Goal: Find specific page/section: Find specific page/section

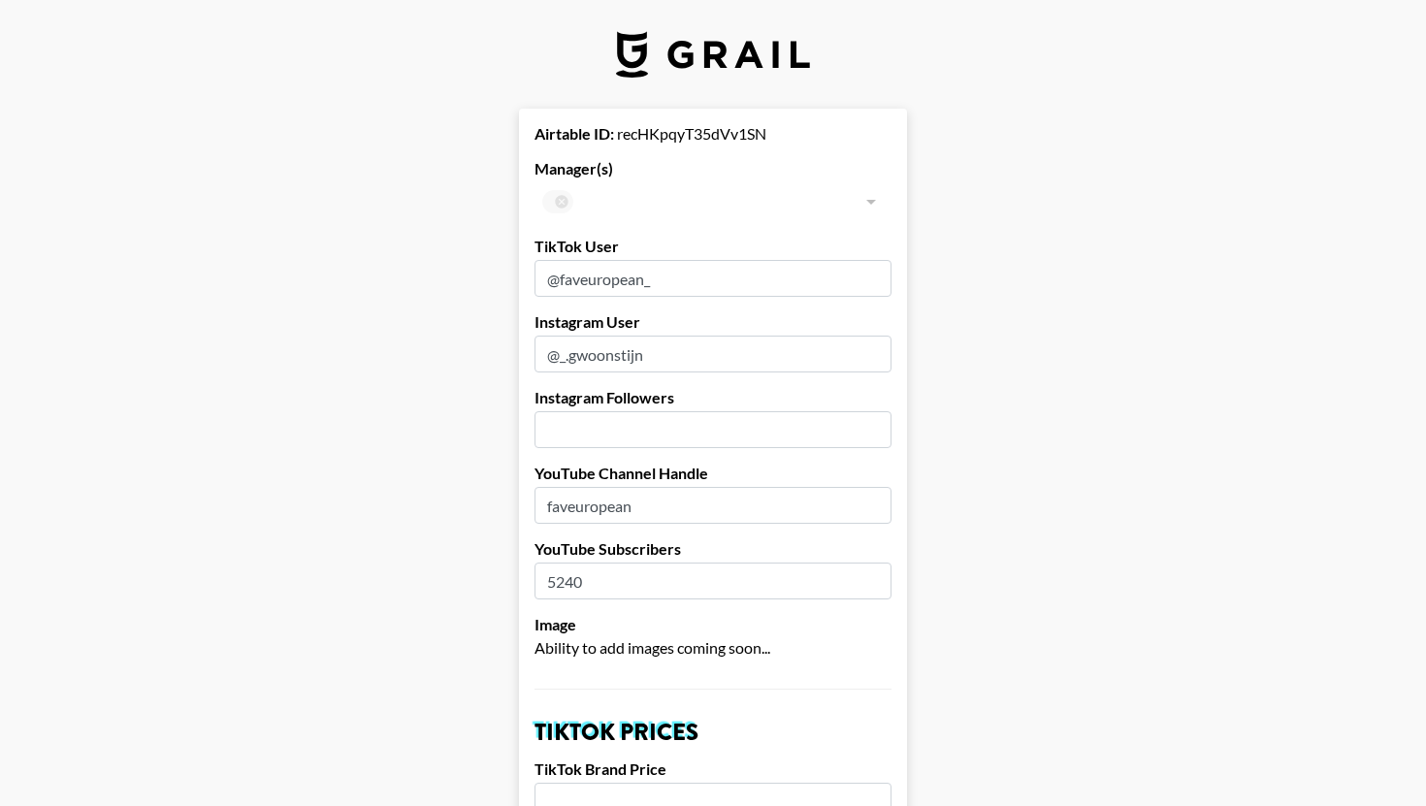
select select "USD"
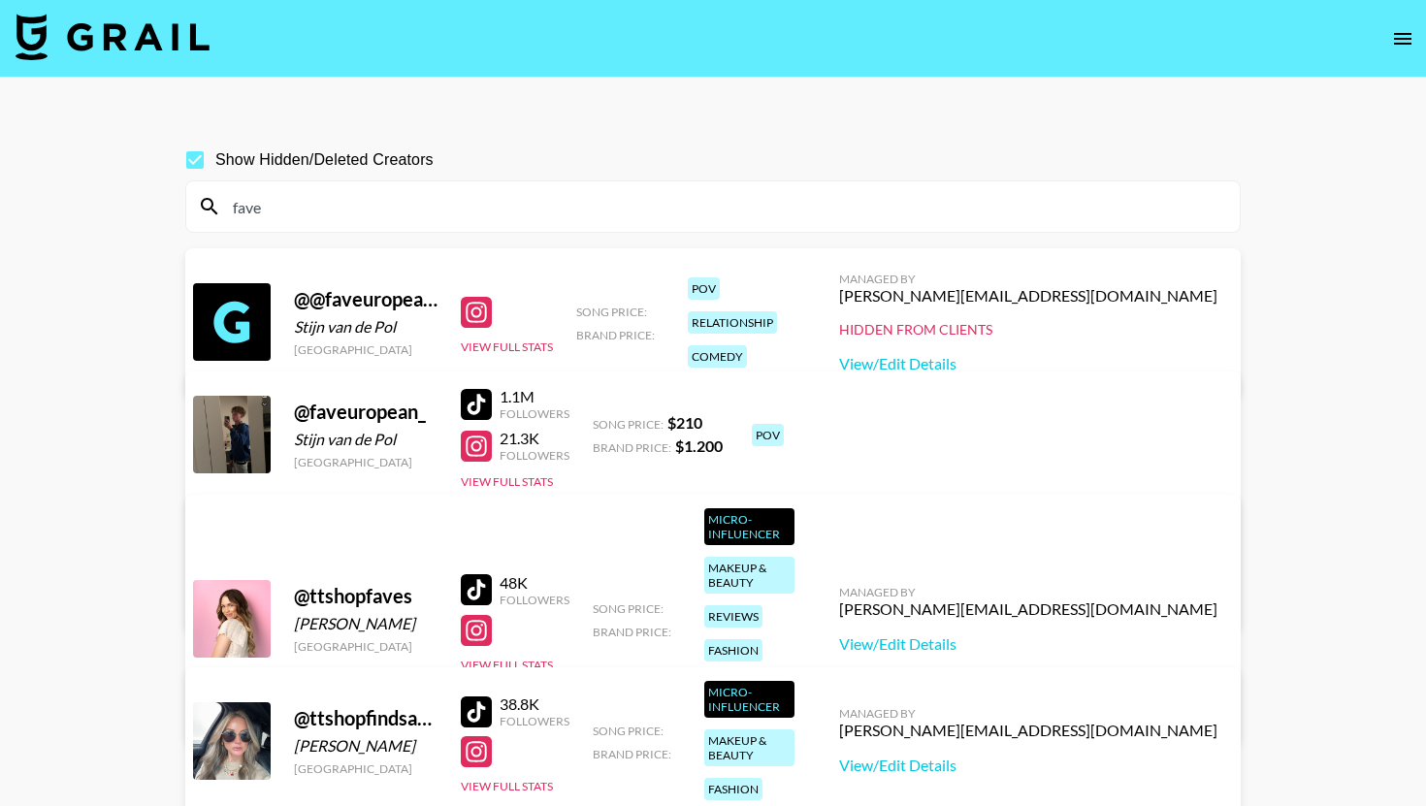
scroll to position [25, 0]
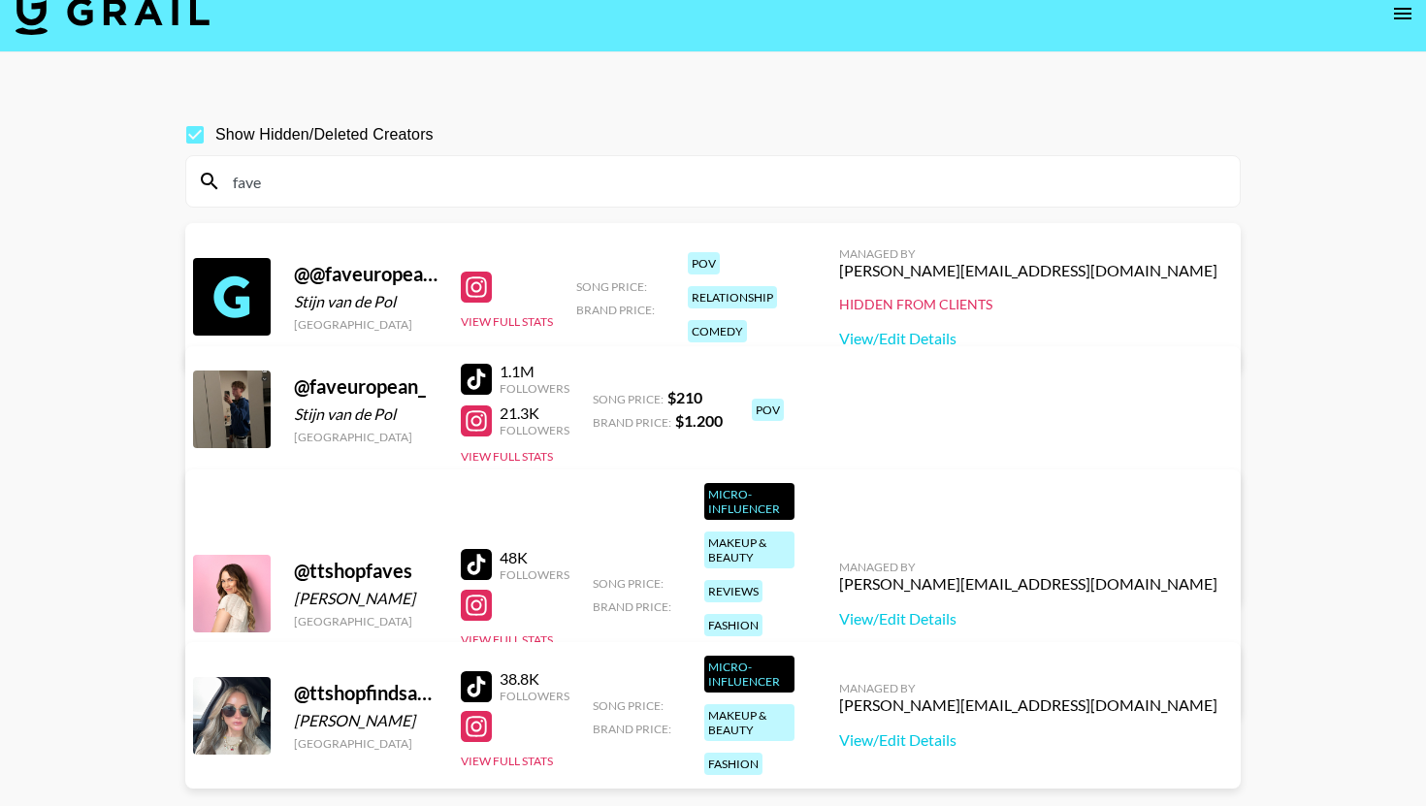
click at [475, 166] on div "fave" at bounding box center [712, 181] width 1053 height 50
click at [475, 166] on input "fave" at bounding box center [724, 181] width 1007 height 31
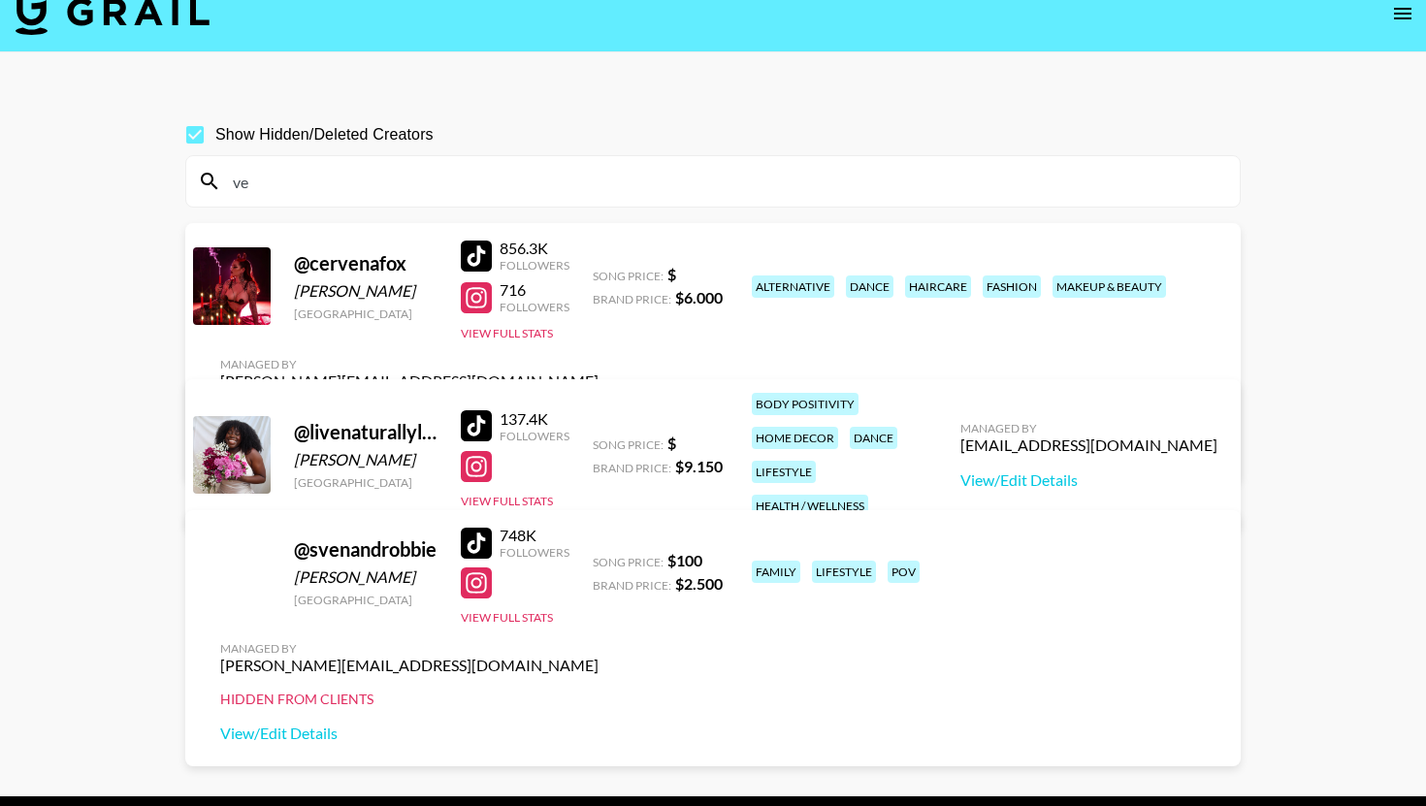
type input "v"
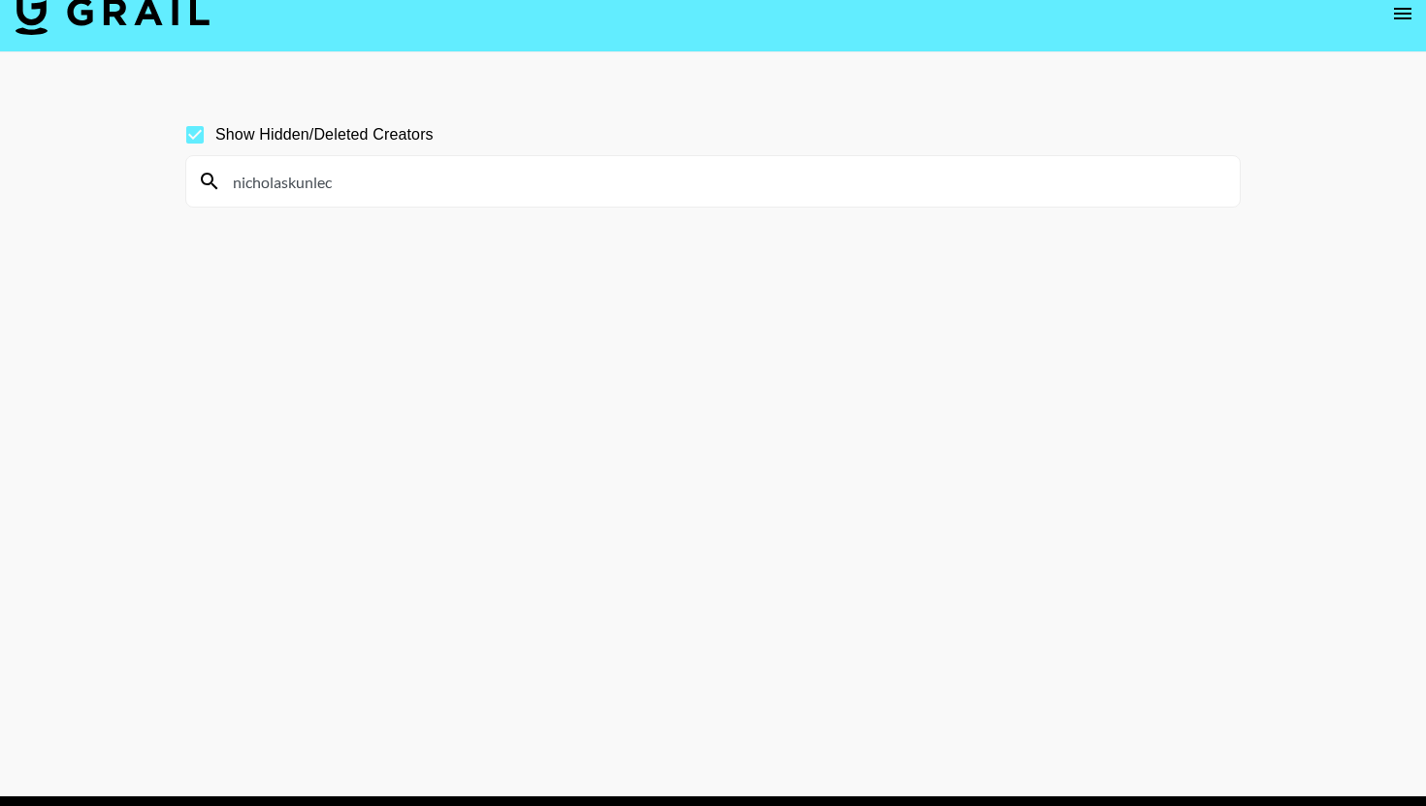
click at [316, 182] on input "nicholaskunlec" at bounding box center [724, 181] width 1007 height 31
click at [380, 189] on input "nicholaskunlec" at bounding box center [724, 181] width 1007 height 31
click at [301, 196] on input "nicholaskuniec" at bounding box center [724, 181] width 1007 height 31
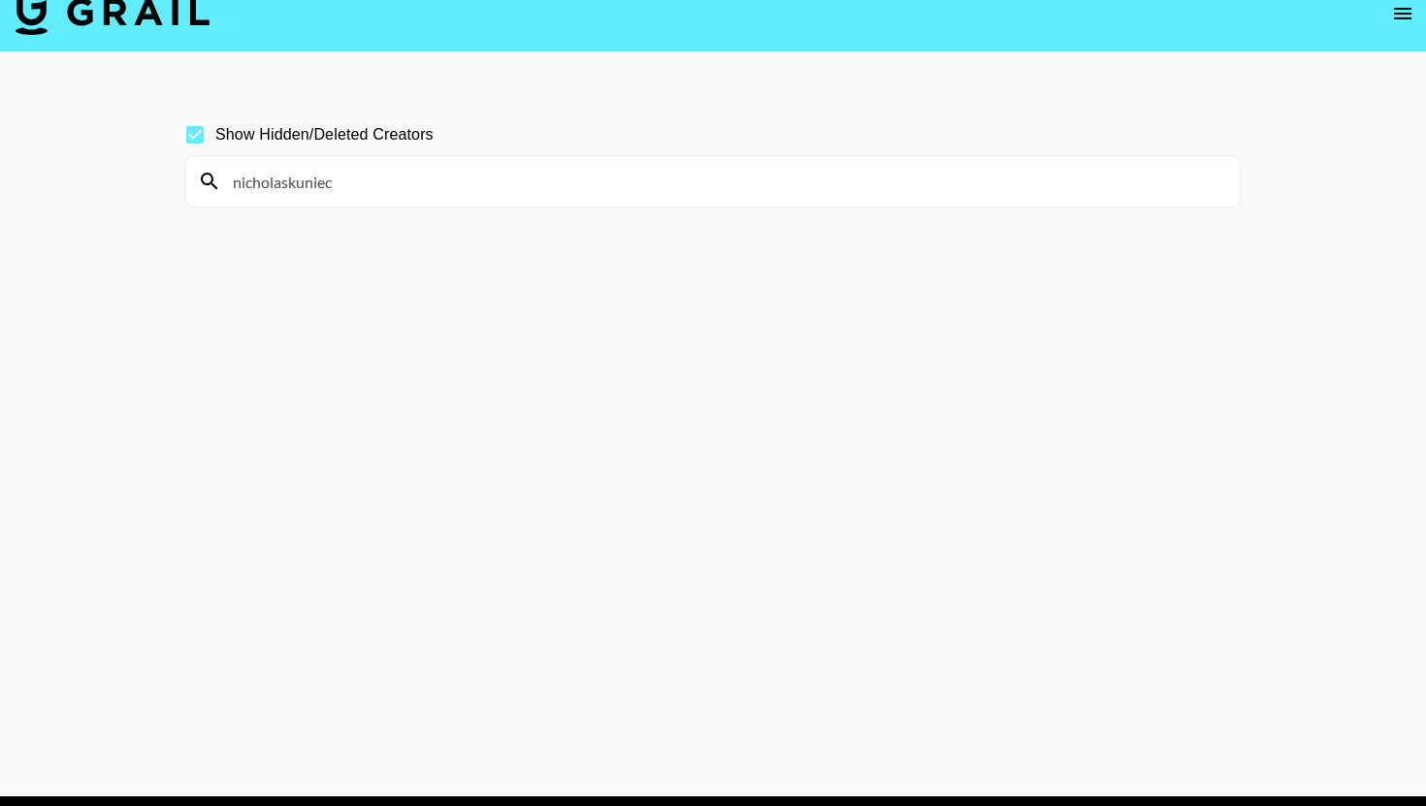
click at [301, 196] on input "nicholaskuniec" at bounding box center [724, 181] width 1007 height 31
type input "nicholaskuniec"
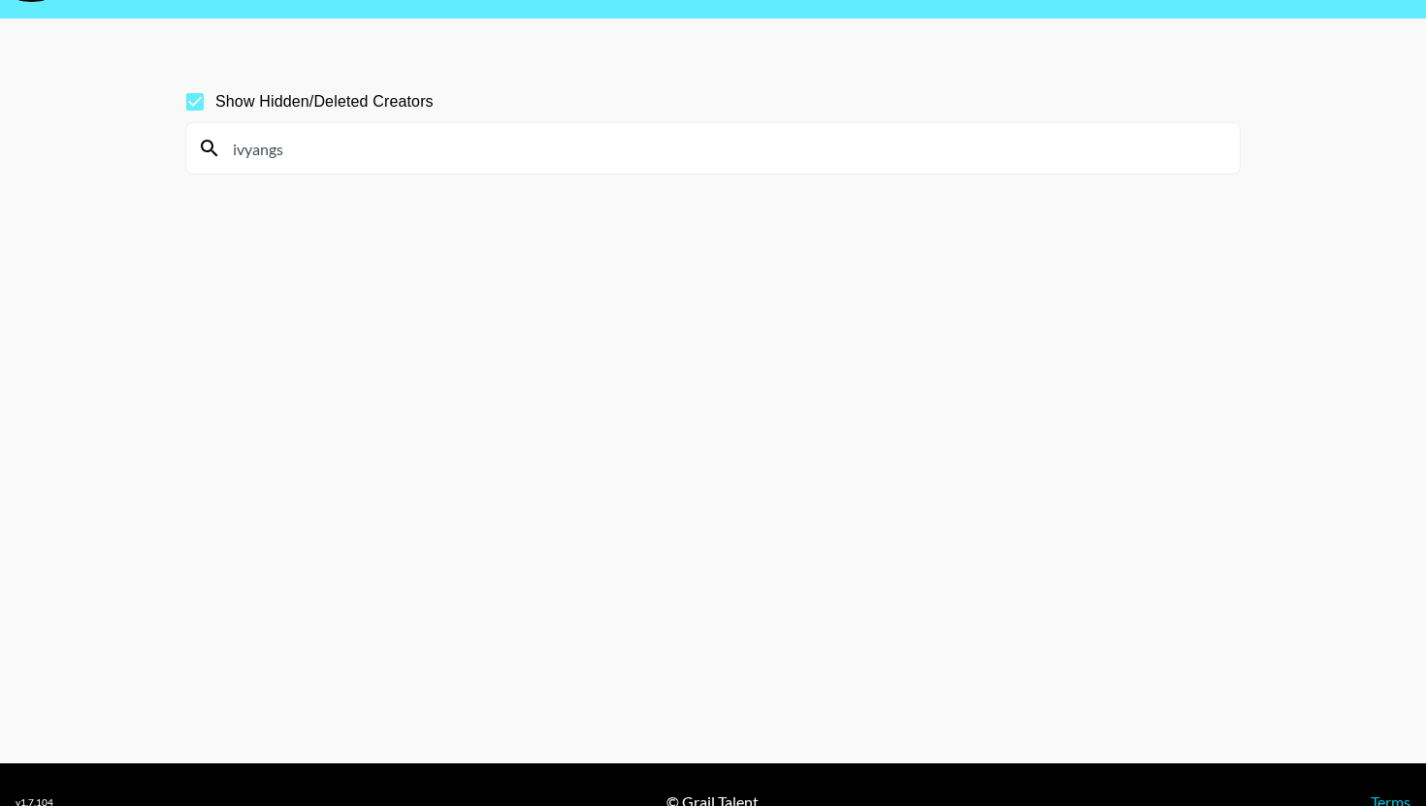
type input "ivyangs"
click at [921, 143] on input "ivyangs" at bounding box center [724, 148] width 1007 height 31
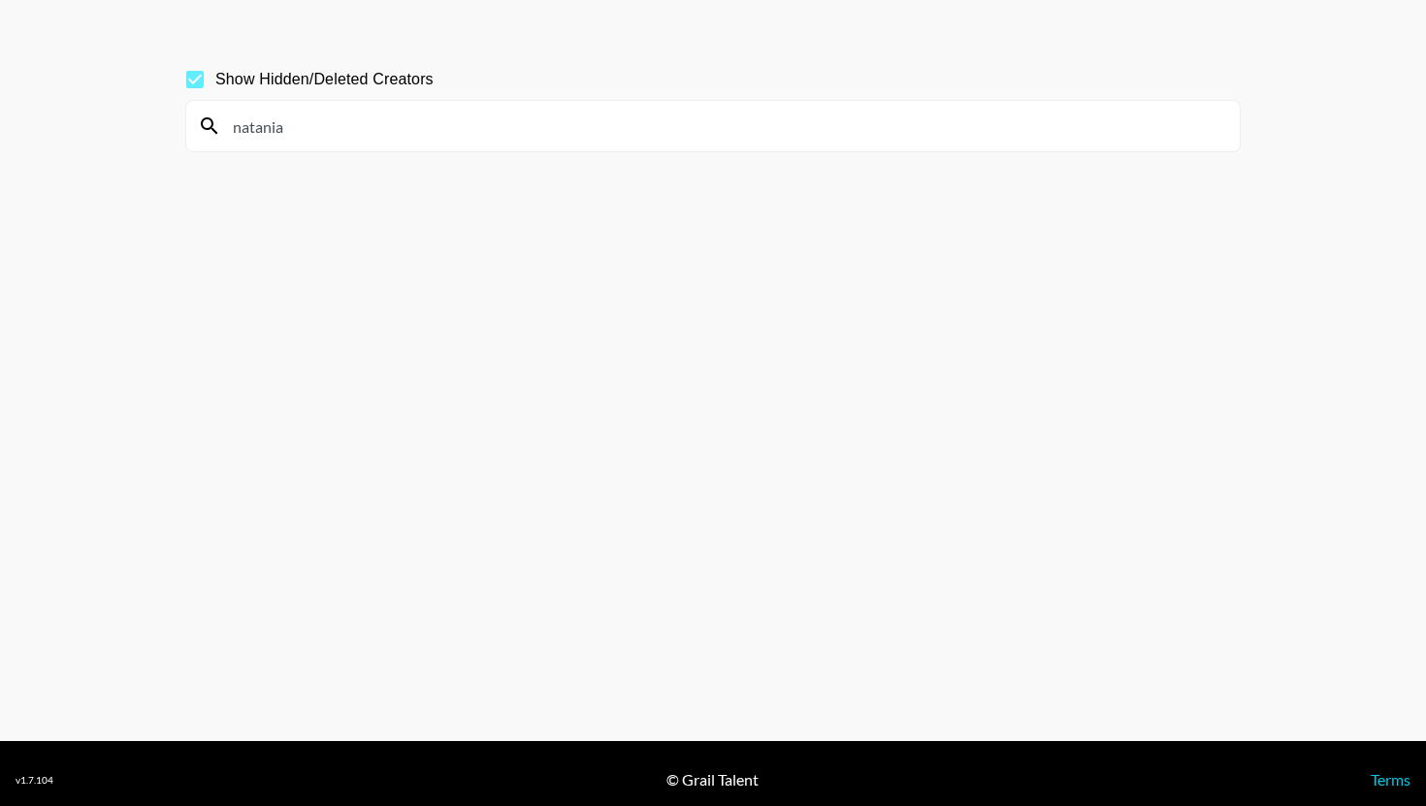
type input "natania"
